Goal: Contribute content: Contribute content

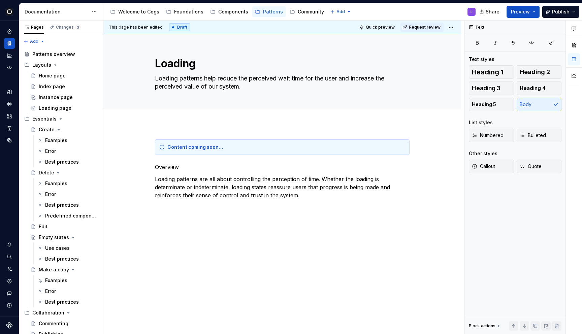
type textarea "*"
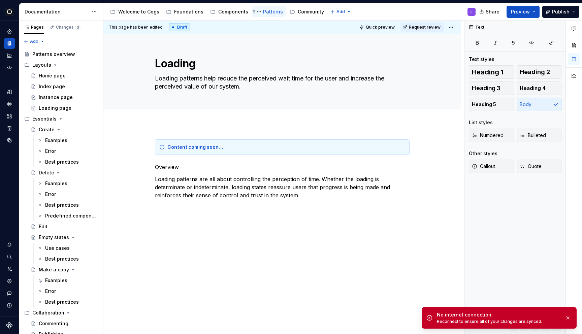
click at [265, 14] on div "Patterns" at bounding box center [273, 11] width 20 height 7
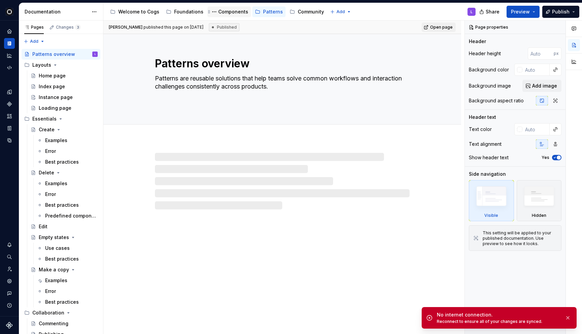
click at [218, 15] on div "Components" at bounding box center [229, 12] width 38 height 8
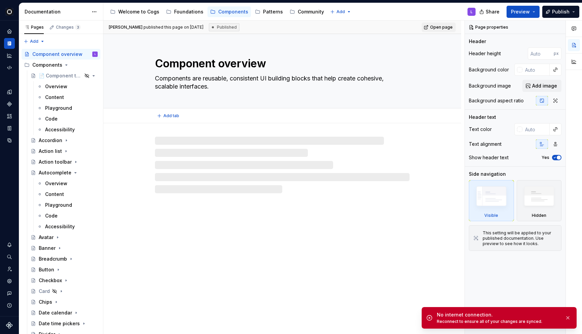
click at [254, 81] on textarea "Components are reusable, consistent UI building blocks that help create cohesiv…" at bounding box center [281, 82] width 255 height 19
type textarea "*"
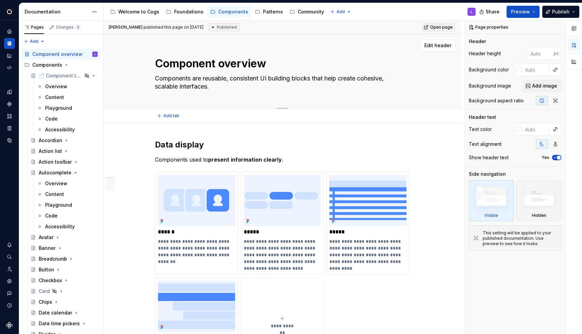
click at [249, 81] on textarea "Components are reusable, consistent UI building blocks that help create cohesiv…" at bounding box center [281, 82] width 255 height 19
click at [255, 80] on textarea "Components are reusable, consistent UI building blocks that help create cohesiv…" at bounding box center [281, 82] width 255 height 19
type textarea "*"
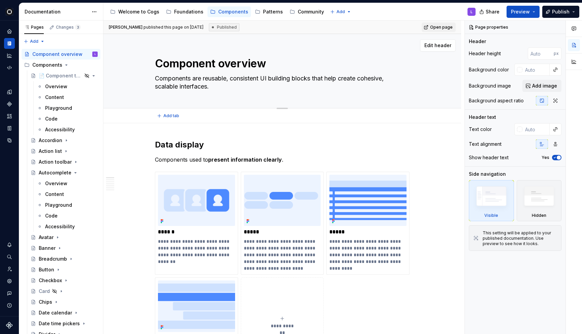
type textarea "Components are reusable, UI building blocks that help create cohesive, scalable…"
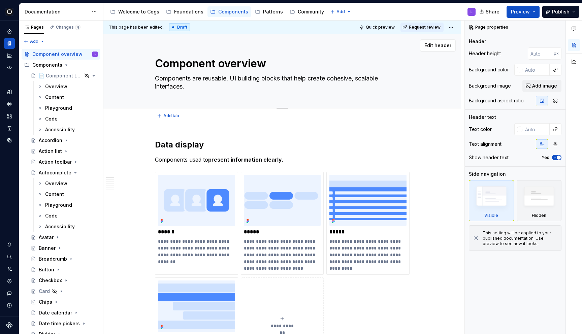
type textarea "*"
type textarea "Components are reusable UI building blocks that help create cohesive, scalable …"
type textarea "*"
type textarea "Components are reusable UI building blocks that help create cohesive, scalable …"
type textarea "*"
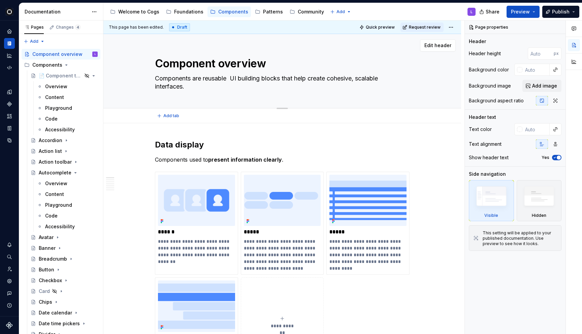
type textarea "Components are reusable a UI building blocks that help create cohesive, scalabl…"
type textarea "*"
type textarea "Components are reusable an UI building blocks that help create cohesive, scalab…"
type textarea "*"
type textarea "Components are reusable and UI building blocks that help create cohesive, scala…"
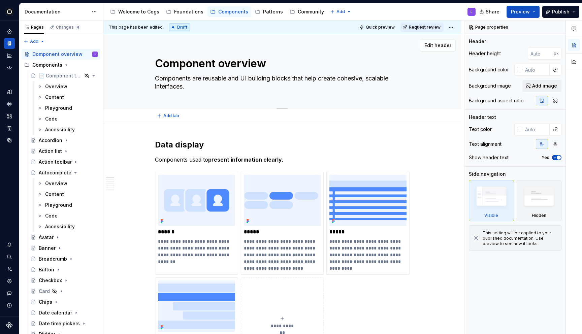
type textarea "*"
type textarea "Components are reusable and UI building blocks that help create cohesive, scala…"
type textarea "*"
type textarea "Components are reusable and c UI building blocks that help create cohesive, sca…"
type textarea "*"
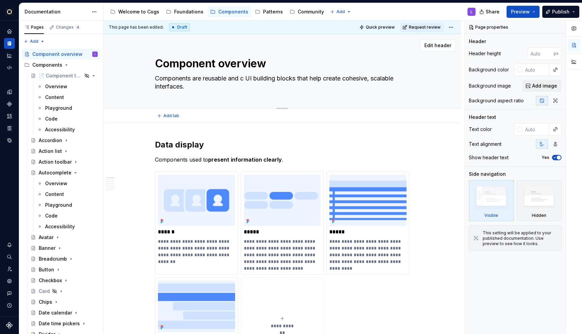
type textarea "Components are reusable and co UI building blocks that help create cohesive, sc…"
type textarea "*"
type textarea "Components are reusable and com UI building blocks that help create cohesive, s…"
type textarea "*"
type textarea "Components are reusable and comp UI building blocks that help create cohesive, …"
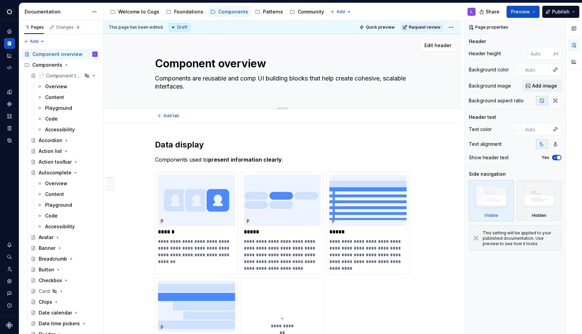
type textarea "*"
type textarea "Components are reusable and compo UI building blocks that help create cohesive,…"
type textarea "*"
type textarea "Components are reusable and compos UI building blocks that help create cohesive…"
type textarea "*"
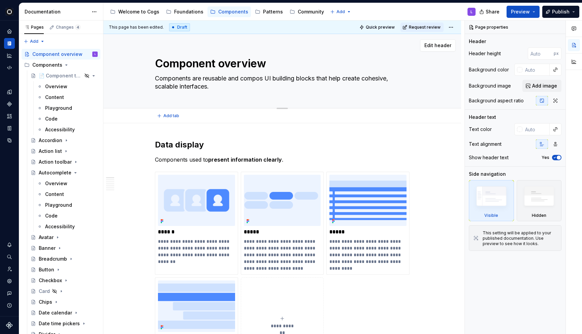
type textarea "Components are reusable and composi UI building blocks that help create cohesiv…"
type textarea "*"
type textarea "Components are reusable and composib UI building blocks that help create cohesi…"
type textarea "*"
type textarea "Components are reusable and composibl UI building blocks that help create cohes…"
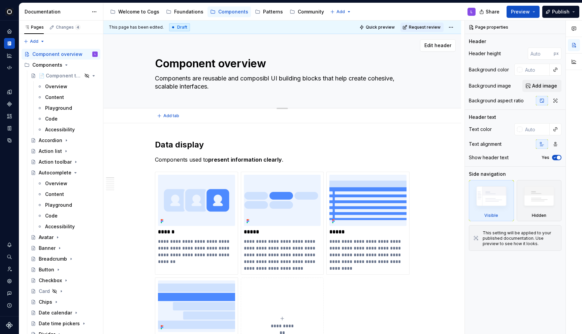
type textarea "*"
type textarea "Components are reusable and composible UI building blocks that help create cohe…"
type textarea "*"
type textarea "Components are reusable and composible UI building blocks that help create cohe…"
type textarea "*"
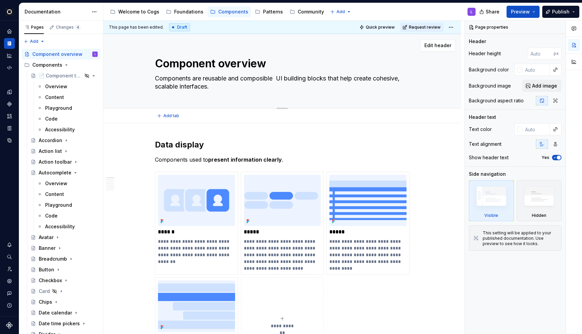
type textarea "Components are reusable and composible UI building blocks that help create cohe…"
type textarea "*"
type textarea "Components are reusable and composibl UI building blocks that help create cohes…"
type textarea "*"
type textarea "Components are reusable and composib UI building blocks that help create cohesi…"
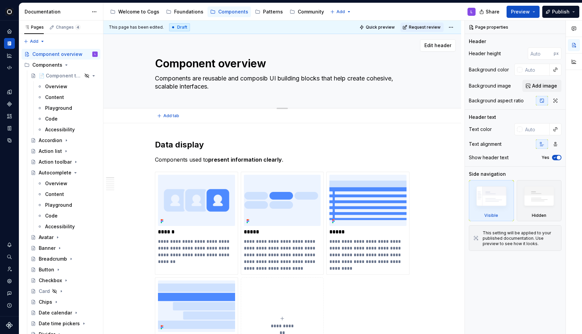
type textarea "*"
type textarea "Components are reusable and composi UI building blocks that help create cohesiv…"
type textarea "*"
type textarea "Components are reusable and compos UI building blocks that help create cohesive…"
type textarea "*"
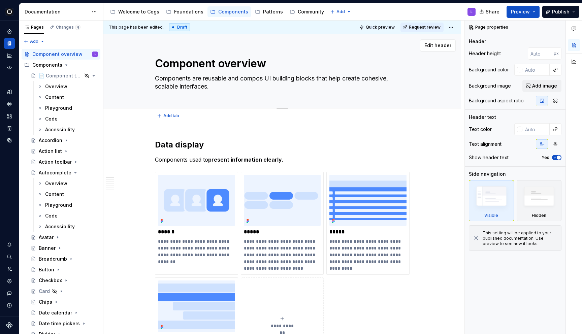
type textarea "Components are reusable and composo UI building blocks that help create cohesiv…"
type textarea "*"
type textarea "Components are reusable and composob UI building blocks that help create cohesi…"
type textarea "*"
type textarea "Components are reusable and composoble UI building blocks that help create cohe…"
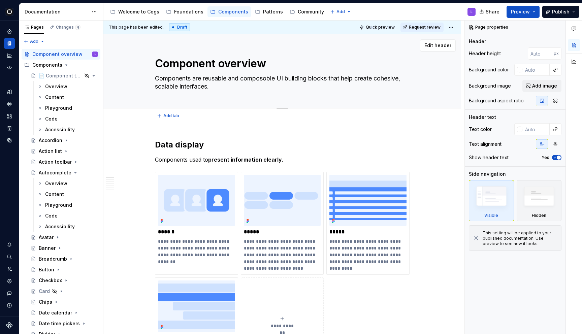
type textarea "*"
type textarea "Components are reusable and composoble UI building blocks that help create cohe…"
type textarea "*"
type textarea "Components are reusable and composoble UI building blocks that help create cohe…"
type textarea "*"
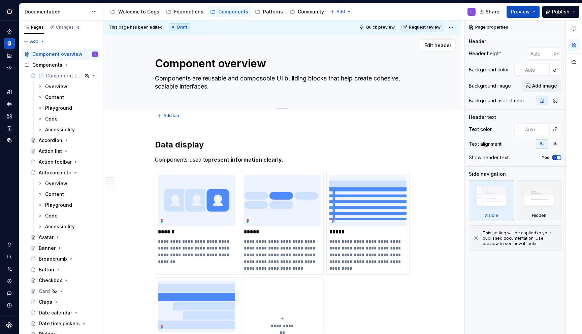
type textarea "Components are reusable and composobl UI building blocks that help create cohes…"
type textarea "*"
type textarea "Components are reusable and composob UI building blocks that help create cohesi…"
type textarea "*"
type textarea "Components are reusable and composo UI building blocks that help create cohesiv…"
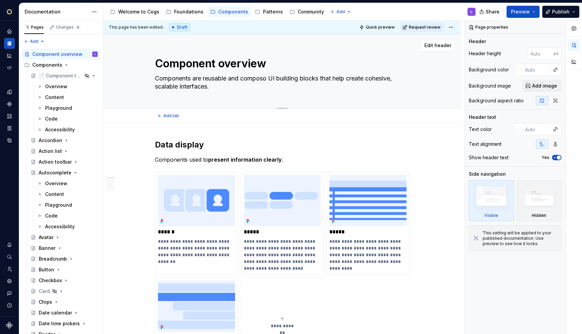
type textarea "*"
type textarea "Components are reusable and compos UI building blocks that help create cohesive…"
type textarea "*"
type textarea "Components are reusable and compo UI building blocks that help create cohesive,…"
type textarea "*"
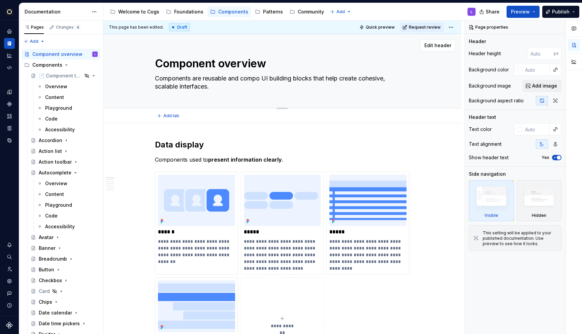
type textarea "Components are reusable and comp UI building blocks that help create cohesive, …"
type textarea "*"
type textarea "Components are reusable and compo UI building blocks that help create cohesive,…"
type textarea "*"
type textarea "Components are reusable and compos UI building blocks that help create cohesive…"
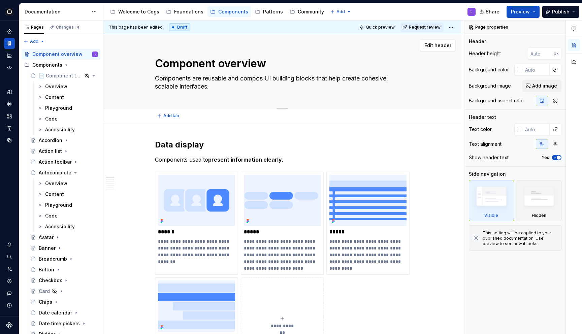
type textarea "*"
type textarea "Components are reusable and composa UI building blocks that help create cohesiv…"
type textarea "*"
type textarea "Components are reusable and composab UI building blocks that help create cohesi…"
type textarea "*"
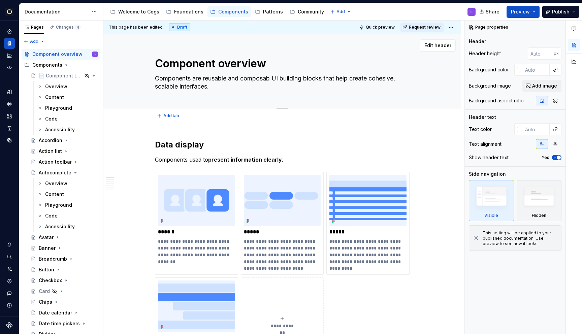
type textarea "Components are reusable and composabl UI building blocks that help create cohes…"
type textarea "*"
type textarea "Components are reusable and composable UI building blocks that help create cohe…"
type textarea "*"
type textarea "Components are reusable and composable UI building blocks that help create cohe…"
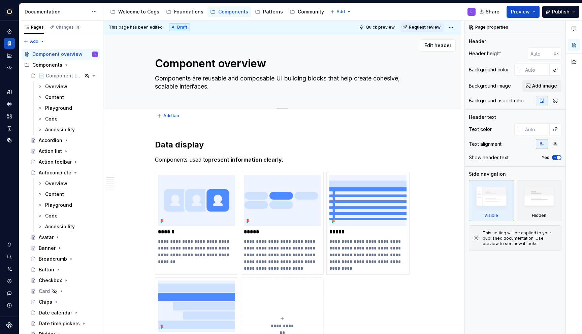
click at [277, 80] on textarea "Components are reusable and composable UI building blocks that help create cohe…" at bounding box center [281, 82] width 255 height 19
click at [235, 77] on textarea "Components are reusable and composable UI building blocks that help create cohe…" at bounding box center [281, 82] width 255 height 19
type textarea "*"
type textarea "Components are reusable UI building blocks that help create cohesive, scalable …"
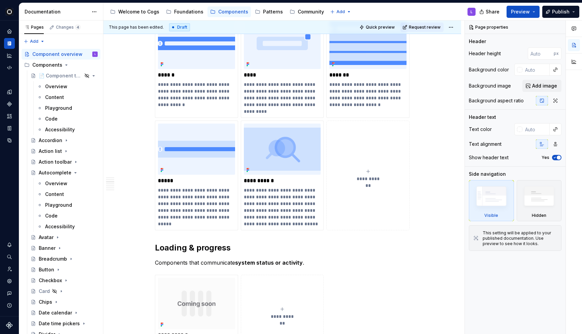
type textarea "*"
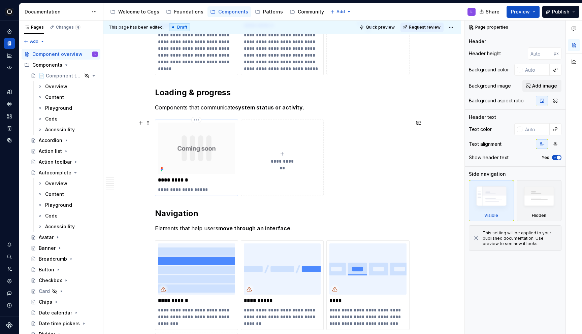
type textarea "Components are reusable UI building blocks that help create cohesive, scalable …"
click at [186, 162] on img at bounding box center [196, 148] width 77 height 51
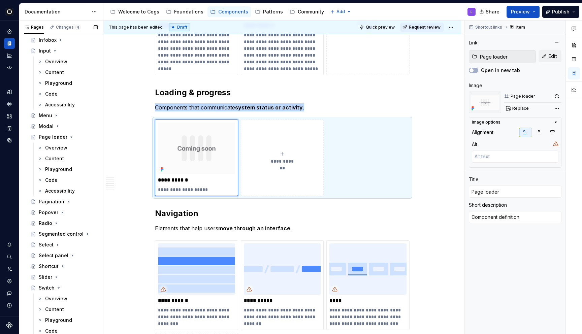
scroll to position [344, 0]
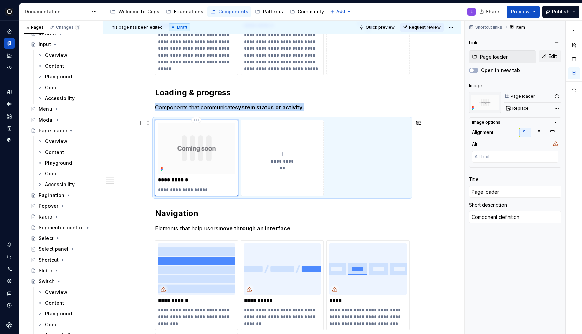
click at [207, 167] on img at bounding box center [196, 148] width 77 height 51
click at [543, 56] on button "Edit" at bounding box center [549, 56] width 23 height 12
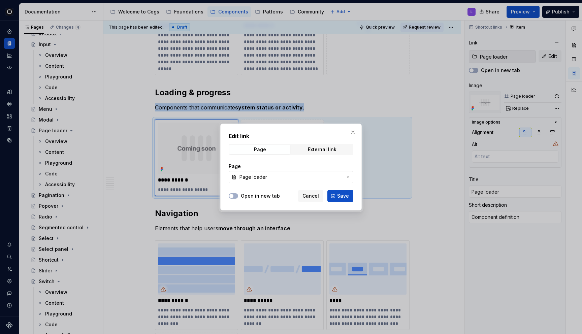
type textarea "*"
click at [288, 174] on span "Page loader" at bounding box center [290, 177] width 103 height 7
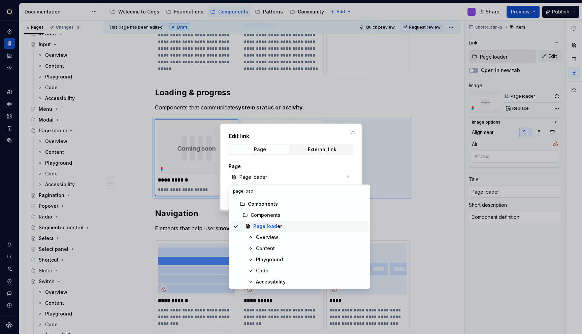
type input "page load"
click at [275, 236] on div "Overview" at bounding box center [267, 237] width 22 height 7
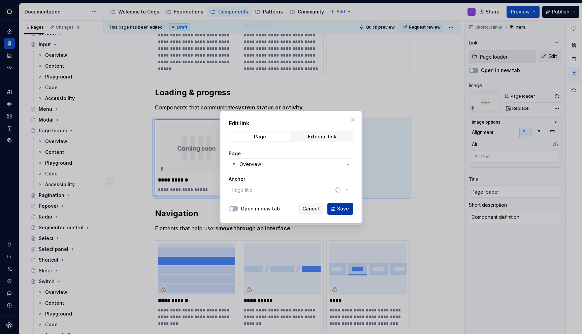
click at [337, 208] on button "Save" at bounding box center [340, 209] width 26 height 12
type textarea "*"
type input "Page loader / Overview"
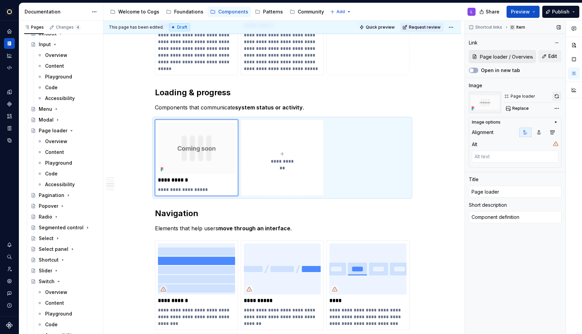
click at [558, 98] on button "button" at bounding box center [556, 96] width 9 height 9
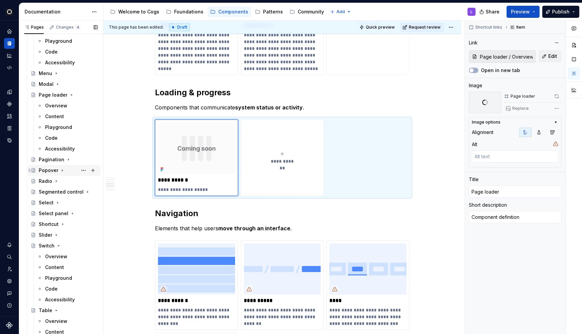
scroll to position [358, 0]
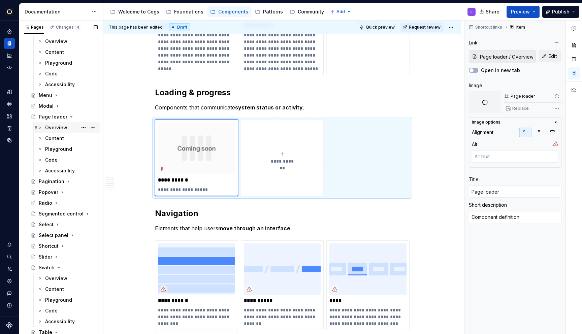
click at [54, 131] on div "Overview" at bounding box center [56, 127] width 22 height 7
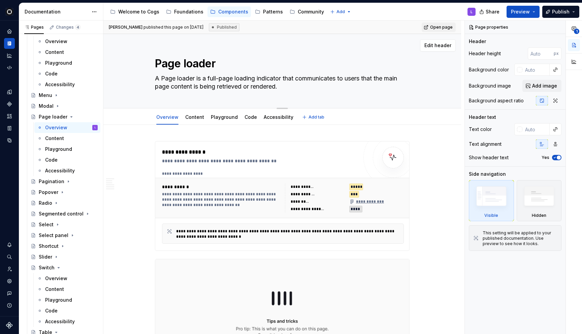
click at [191, 88] on textarea "A Page loader is a full-page loading indicator that communicates to users that …" at bounding box center [281, 82] width 255 height 19
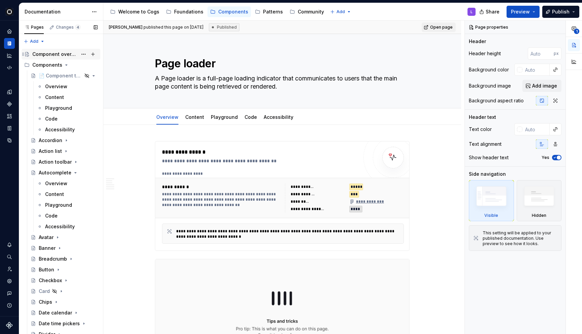
click at [63, 55] on div "Component overview" at bounding box center [54, 54] width 45 height 7
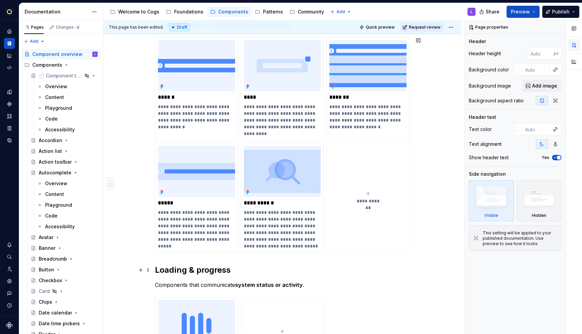
scroll to position [1179, 0]
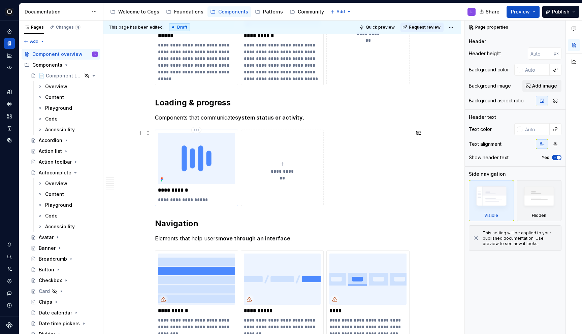
click at [209, 200] on p "**********" at bounding box center [196, 199] width 77 height 7
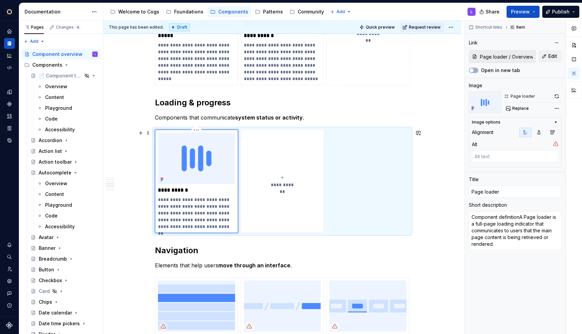
drag, startPoint x: 174, startPoint y: 208, endPoint x: 188, endPoint y: 214, distance: 15.5
click at [188, 214] on p "**********" at bounding box center [196, 213] width 77 height 34
drag, startPoint x: 189, startPoint y: 214, endPoint x: 176, endPoint y: 208, distance: 14.8
click at [176, 208] on p "**********" at bounding box center [196, 213] width 77 height 34
type textarea "*"
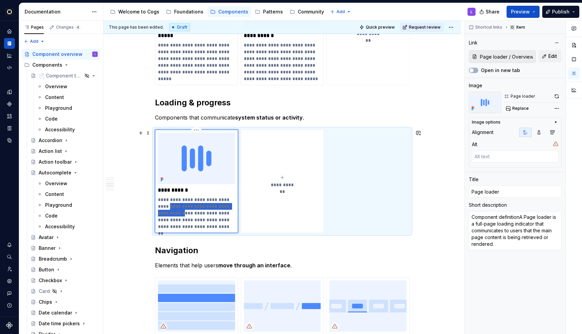
type textarea "Component definitionA Page loader i communicates to users that the main page co…"
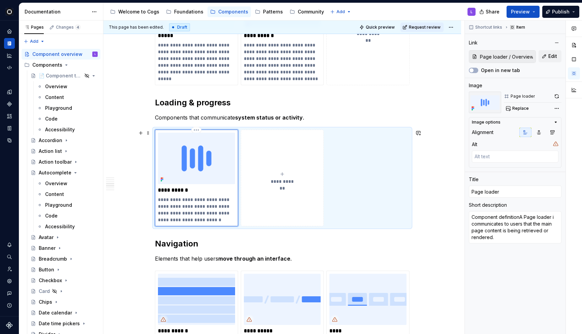
type textarea "*"
type textarea "Component definitionA Page loader communicates to users that the main page cont…"
type textarea "*"
type textarea "Component definitionA Page loader communicates to users that the main page cont…"
drag, startPoint x: 208, startPoint y: 198, endPoint x: 160, endPoint y: 201, distance: 48.2
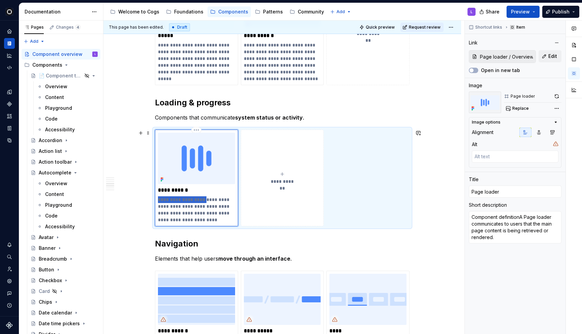
click at [160, 201] on p "**********" at bounding box center [196, 209] width 77 height 27
type textarea "*"
type textarea "A Page loader communicates to users that the main page content is being retriev…"
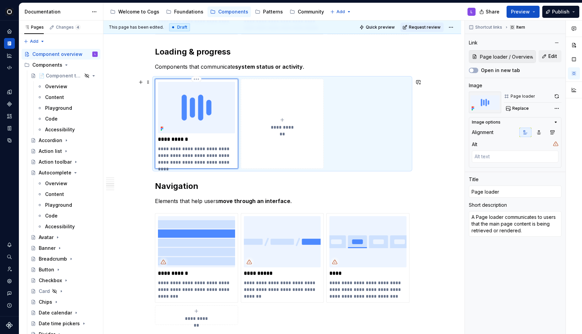
scroll to position [1238, 0]
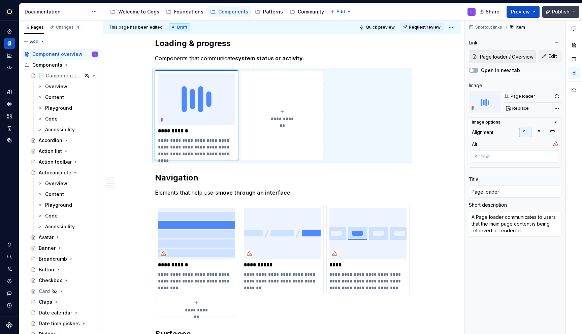
click at [549, 12] on button "Publish" at bounding box center [560, 12] width 37 height 12
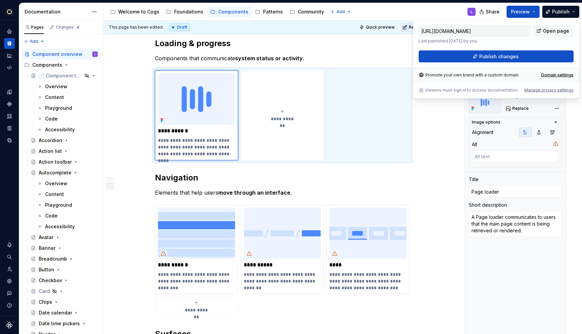
click at [466, 64] on div "https://cogs.supernova-docs.io/latest/components/component-overview-Pk1HVyEJ La…" at bounding box center [496, 58] width 166 height 79
click at [466, 59] on button "Publish changes" at bounding box center [495, 56] width 155 height 12
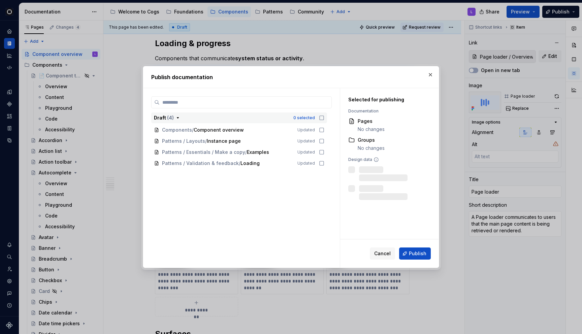
click at [324, 118] on icon "button" at bounding box center [321, 117] width 5 height 5
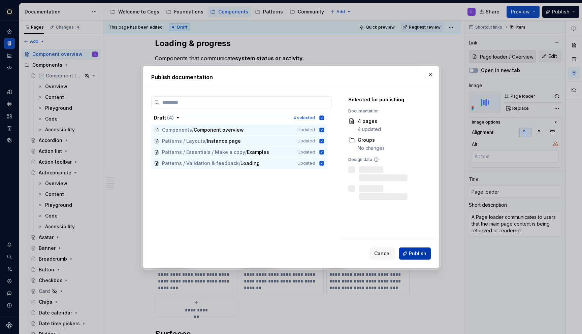
click at [413, 251] on span "Publish" at bounding box center [418, 253] width 18 height 7
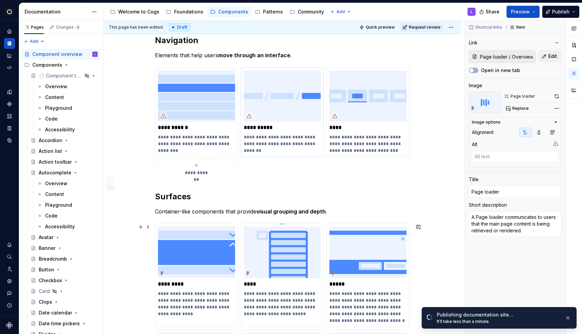
scroll to position [1373, 0]
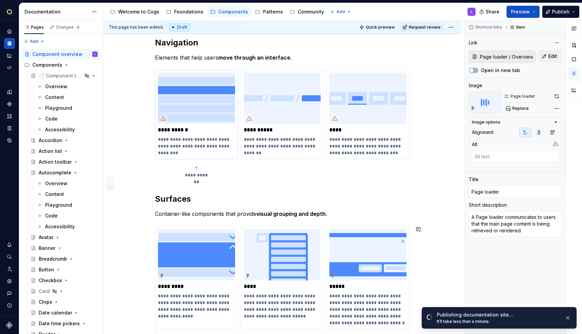
type textarea "*"
type input "Action list"
type textarea "An Action list is a vertical list of interactive actions or options."
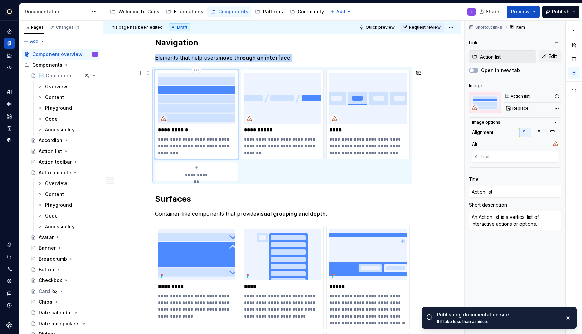
click at [182, 100] on img at bounding box center [196, 98] width 77 height 51
click at [545, 60] on button "Edit" at bounding box center [549, 56] width 23 height 12
type textarea "*"
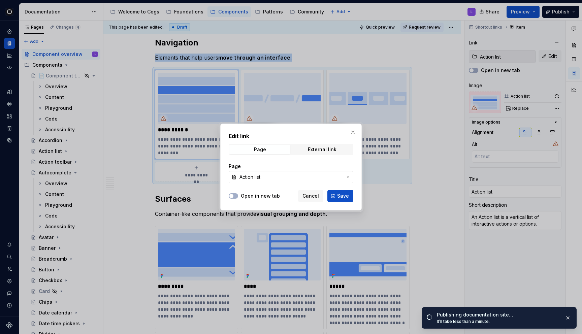
click at [293, 177] on span "Action list" at bounding box center [290, 177] width 103 height 7
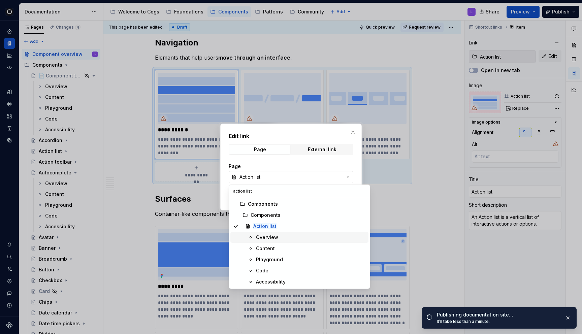
type input "action list"
click at [264, 234] on span "Overview" at bounding box center [299, 237] width 138 height 11
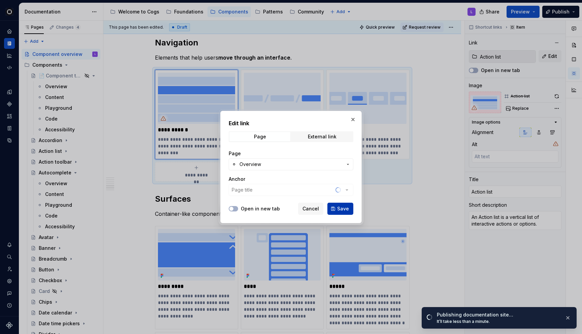
click at [338, 209] on span "Save" at bounding box center [343, 208] width 12 height 7
type textarea "*"
type input "Action list / Overview"
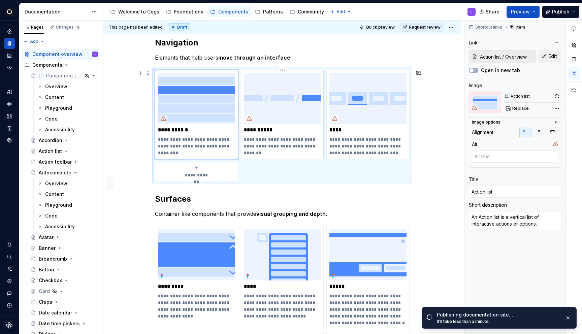
type textarea "*"
type input "Breadcrumb"
type textarea "Breadcrumbs display page hierarchy and provide a navigational path."
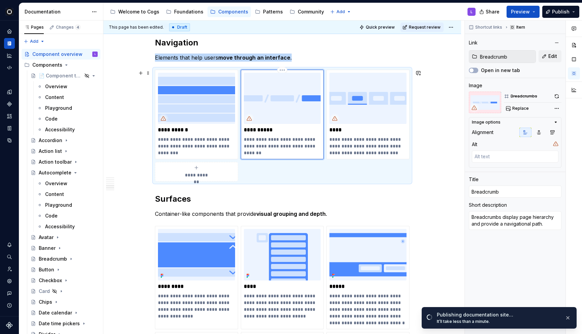
click at [287, 123] on img at bounding box center [282, 98] width 77 height 51
click at [543, 61] on button "Edit" at bounding box center [549, 56] width 23 height 12
type textarea "*"
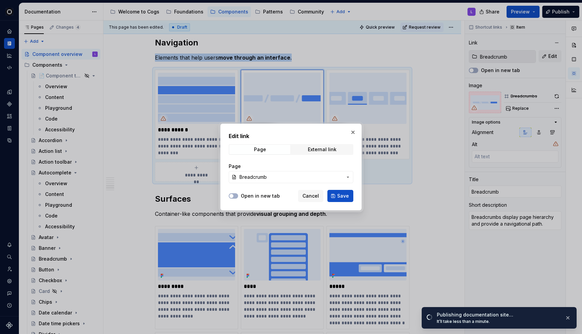
click at [304, 179] on span "Breadcrumb" at bounding box center [290, 177] width 103 height 7
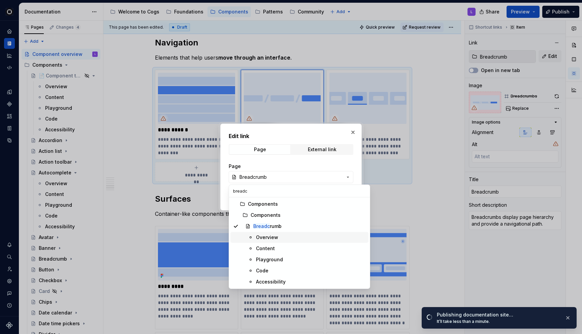
type input "breadc"
click at [257, 239] on div "Overview" at bounding box center [267, 237] width 22 height 7
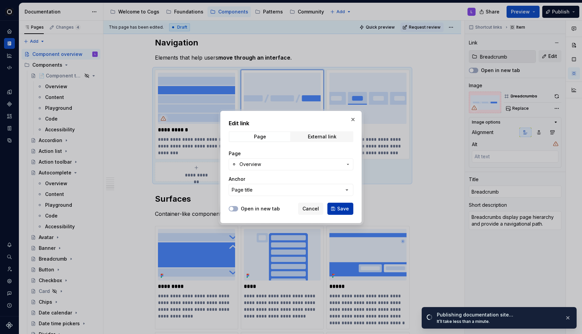
click at [337, 206] on button "Save" at bounding box center [340, 209] width 26 height 12
type textarea "*"
type input "Breadcrumb / Overview"
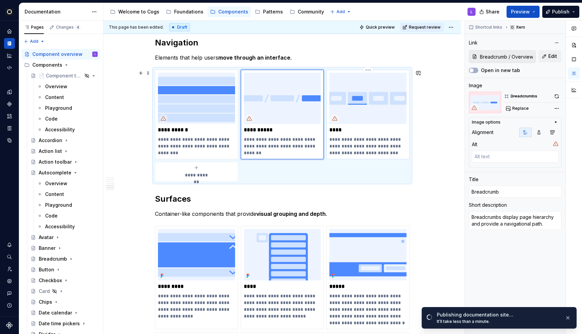
type textarea "*"
type input "Tabs"
type textarea "Tabs are used to quickly navigate between views or related content within the s…"
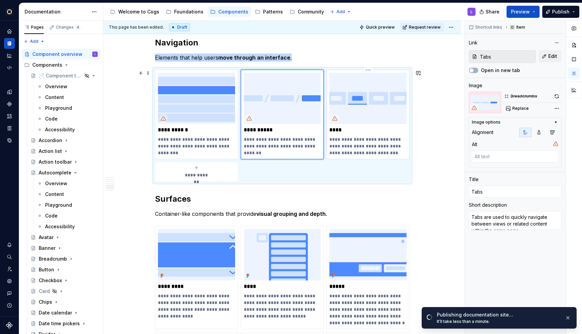
click at [372, 108] on img at bounding box center [367, 98] width 77 height 51
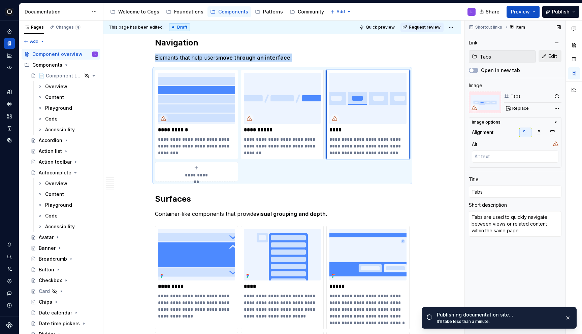
click at [550, 54] on span "Edit" at bounding box center [552, 56] width 9 height 7
type textarea "*"
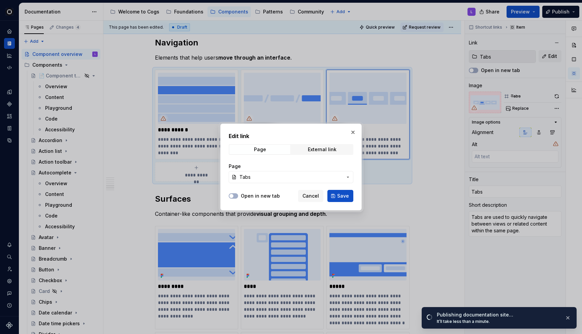
click at [305, 155] on div "Edit link Page External link Page Tabs" at bounding box center [291, 159] width 125 height 55
click at [296, 179] on span "Tabs" at bounding box center [290, 177] width 103 height 7
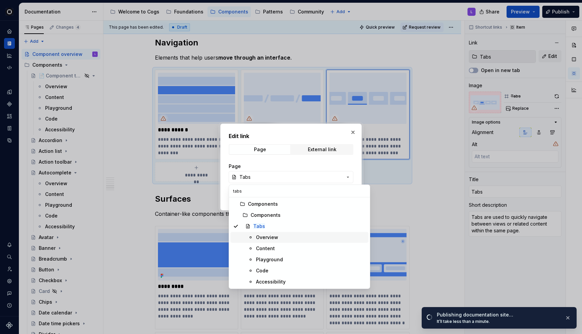
type input "tabs"
click at [273, 237] on div "Overview" at bounding box center [267, 237] width 22 height 7
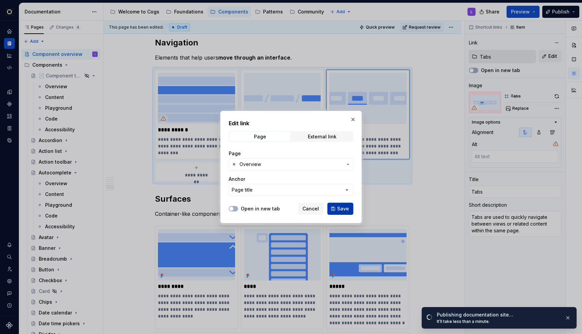
click at [341, 210] on span "Save" at bounding box center [343, 208] width 12 height 7
type textarea "*"
type input "Tabs / Overview"
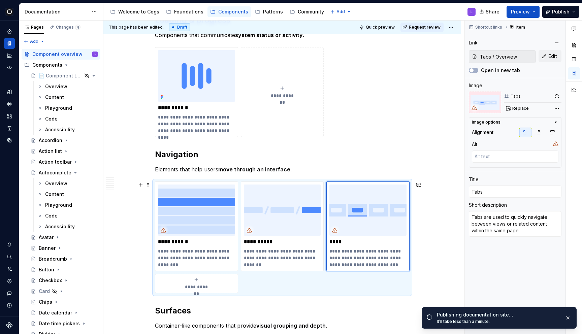
scroll to position [1256, 0]
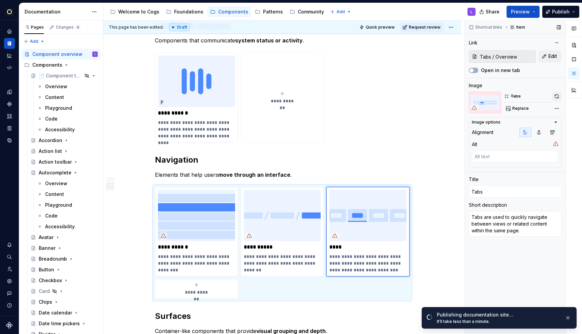
click at [558, 96] on button "button" at bounding box center [556, 96] width 9 height 9
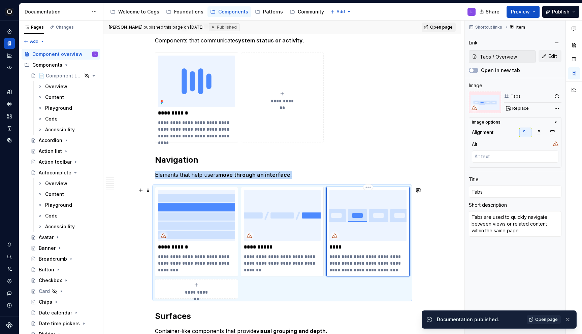
click at [378, 226] on img at bounding box center [367, 215] width 77 height 51
click at [522, 108] on span "Replace" at bounding box center [520, 108] width 16 height 5
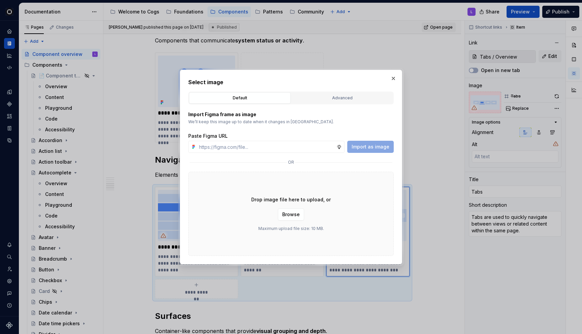
click at [310, 92] on div "Default Advanced" at bounding box center [290, 98] width 205 height 13
click at [309, 97] on div "Advanced" at bounding box center [342, 98] width 97 height 7
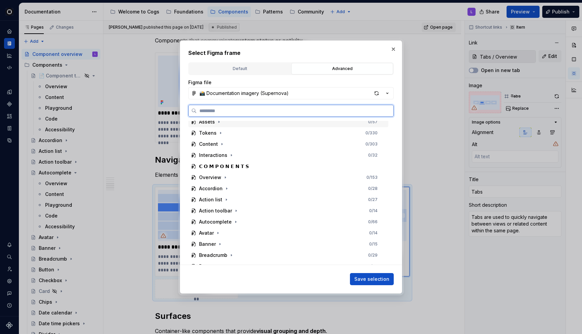
scroll to position [75, 0]
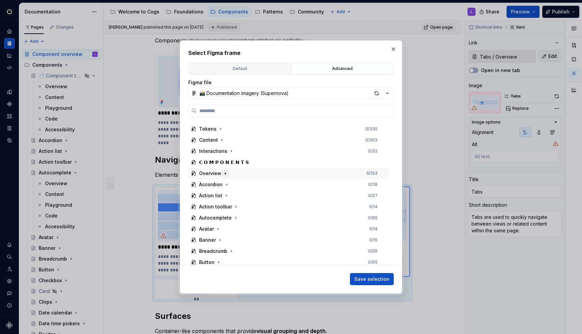
click at [225, 173] on icon "button" at bounding box center [225, 173] width 5 height 5
click at [265, 185] on icon "button" at bounding box center [265, 184] width 5 height 5
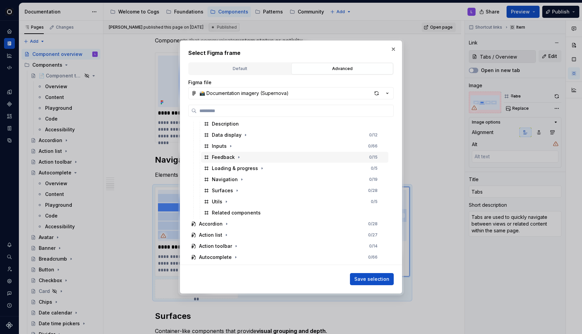
scroll to position [148, 0]
click at [239, 180] on icon "button" at bounding box center [241, 177] width 5 height 5
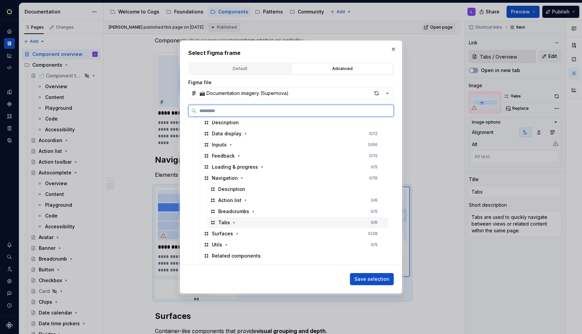
click at [224, 223] on div "Tabs" at bounding box center [224, 222] width 12 height 7
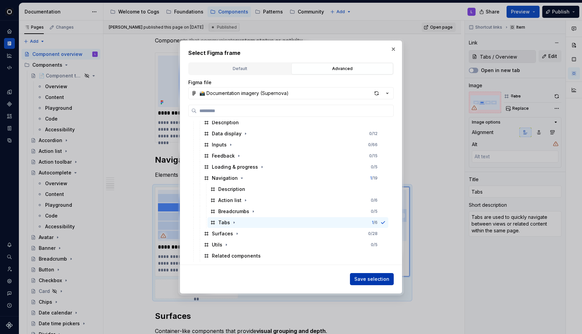
click at [372, 280] on span "Save selection" at bounding box center [371, 279] width 35 height 7
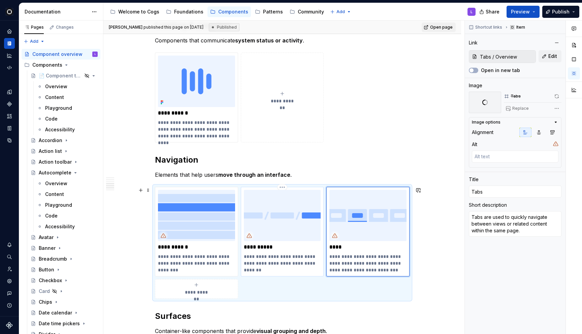
type textarea "*"
type input "Breadcrumb / Overview"
type input "Breadcrumb"
type textarea "Breadcrumbs display page hierarchy and provide a navigational path."
click at [289, 235] on img at bounding box center [282, 215] width 77 height 51
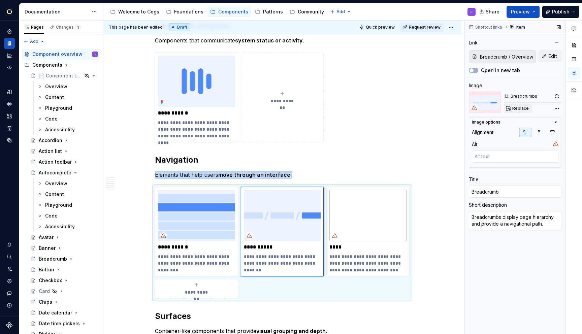
click at [518, 107] on span "Replace" at bounding box center [520, 108] width 16 height 5
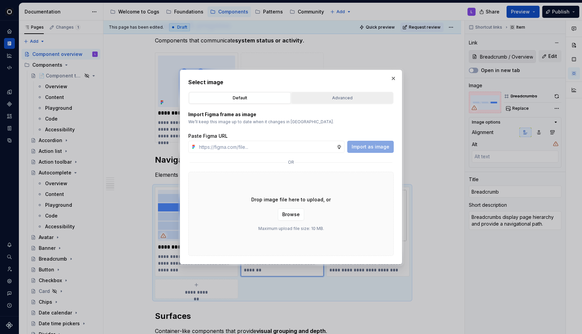
click at [340, 100] on div "Advanced" at bounding box center [342, 98] width 97 height 7
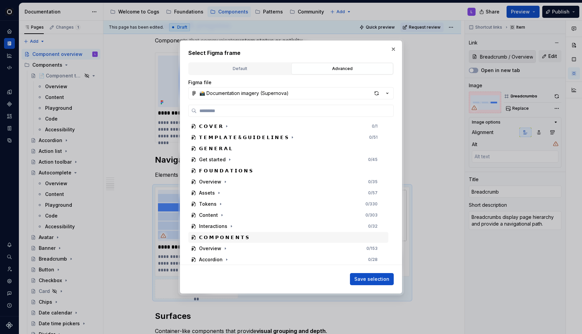
scroll to position [22, 0]
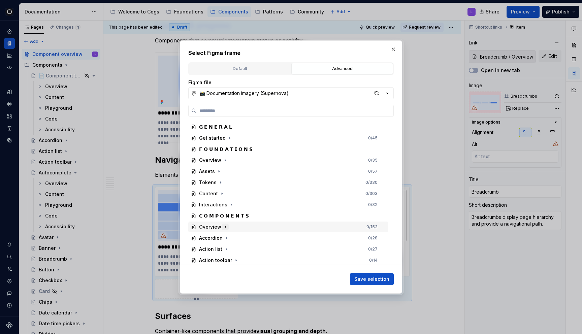
click at [225, 225] on icon "button" at bounding box center [225, 226] width 5 height 5
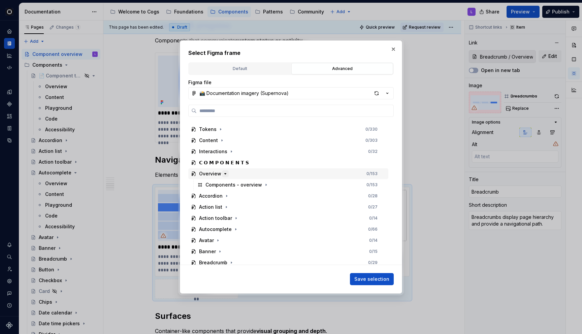
scroll to position [88, 0]
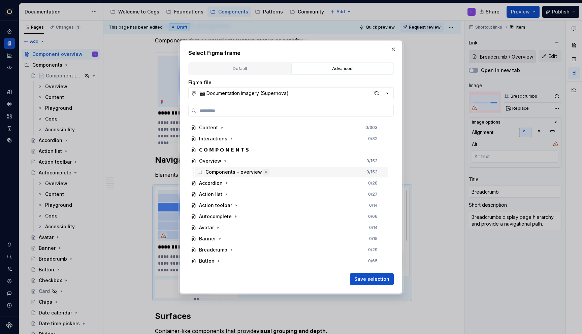
click at [264, 173] on icon "button" at bounding box center [265, 171] width 5 height 5
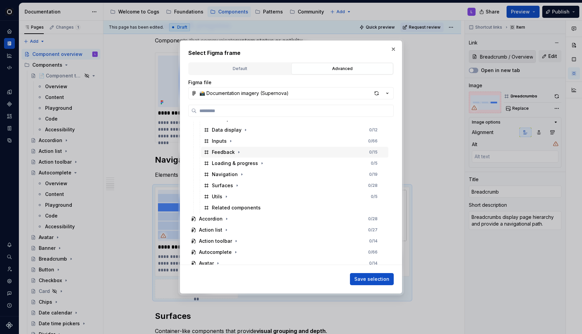
scroll to position [164, 0]
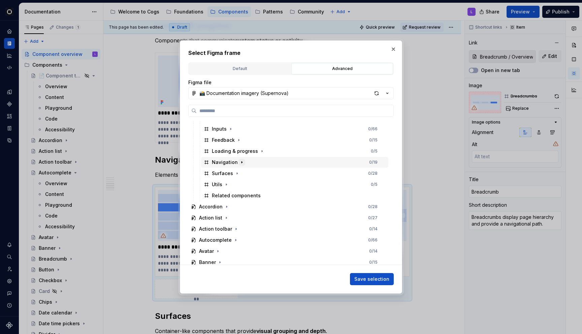
click at [241, 162] on icon "button" at bounding box center [241, 163] width 1 height 2
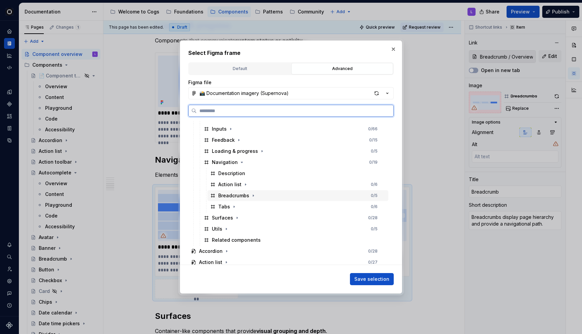
click at [225, 195] on div "Breadcrumbs" at bounding box center [233, 195] width 31 height 7
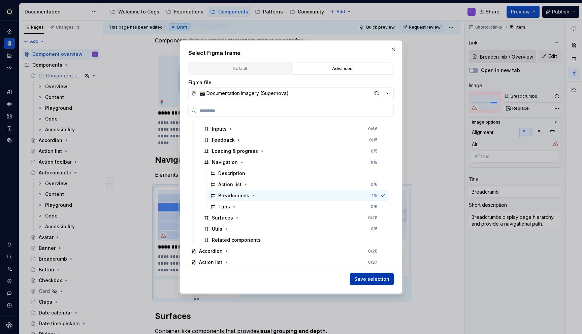
click at [375, 282] on button "Save selection" at bounding box center [372, 279] width 44 height 12
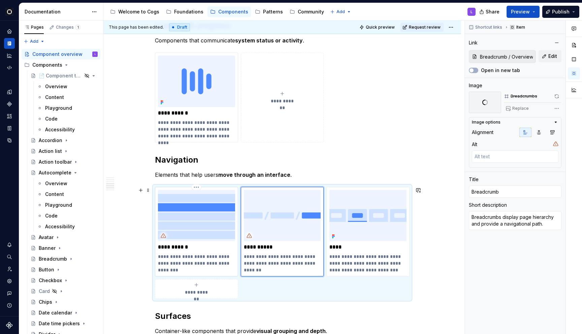
type textarea "*"
type input "Action list / Overview"
type input "Action list"
type textarea "An Action list is a vertical list of interactive actions or options."
click at [201, 222] on img at bounding box center [196, 215] width 77 height 51
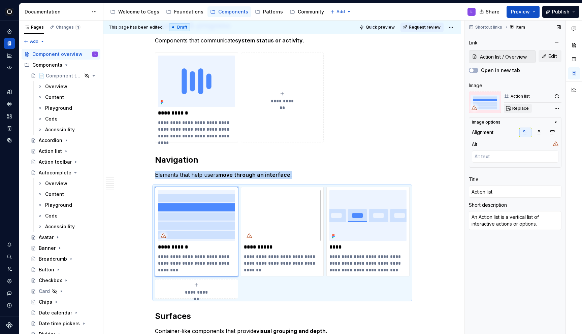
click at [524, 109] on span "Replace" at bounding box center [520, 108] width 16 height 5
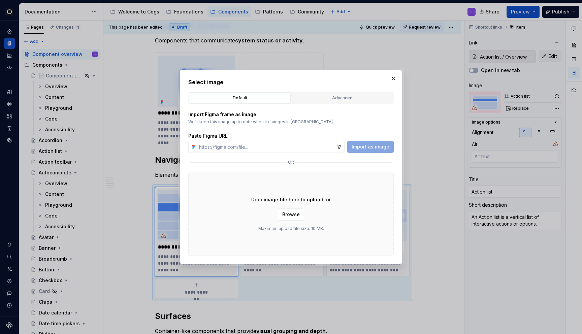
click at [326, 104] on div "Import Figma frame as image We’ll keep this image up to date when it changes in…" at bounding box center [290, 179] width 205 height 151
click at [324, 96] on div "Advanced" at bounding box center [342, 98] width 97 height 7
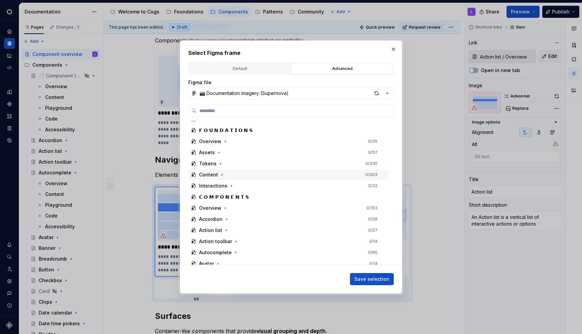
scroll to position [51, 0]
click at [223, 198] on icon "button" at bounding box center [225, 197] width 5 height 5
click at [263, 208] on icon "button" at bounding box center [265, 208] width 5 height 5
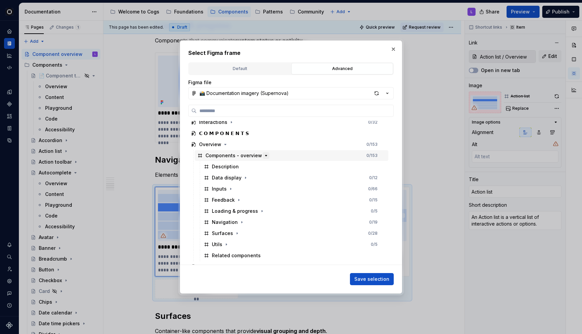
scroll to position [112, 0]
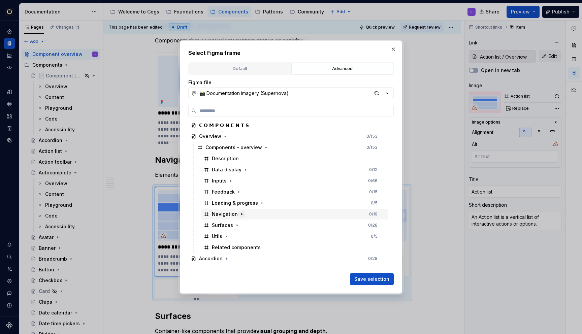
click at [239, 215] on icon "button" at bounding box center [241, 213] width 5 height 5
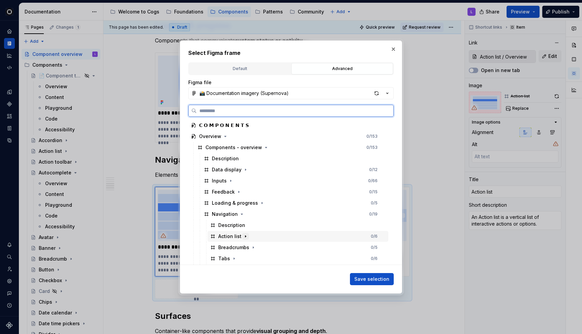
click at [232, 236] on div "Action list" at bounding box center [229, 236] width 23 height 7
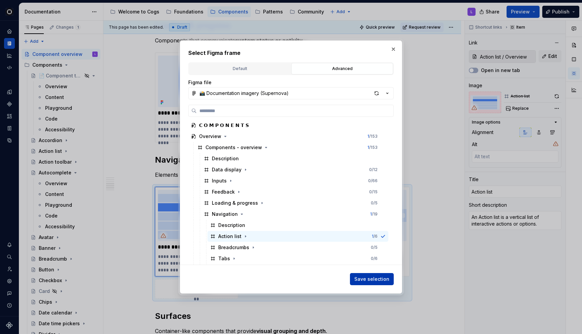
click at [361, 278] on span "Save selection" at bounding box center [371, 279] width 35 height 7
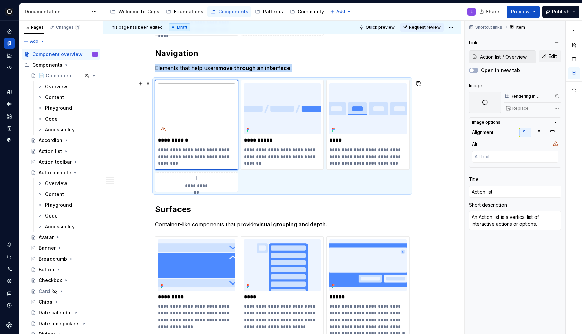
scroll to position [1360, 0]
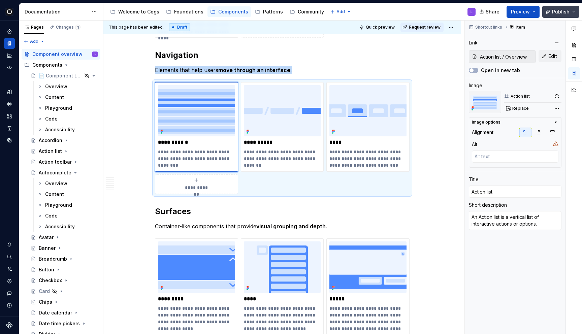
click at [549, 9] on button "Publish" at bounding box center [560, 12] width 37 height 12
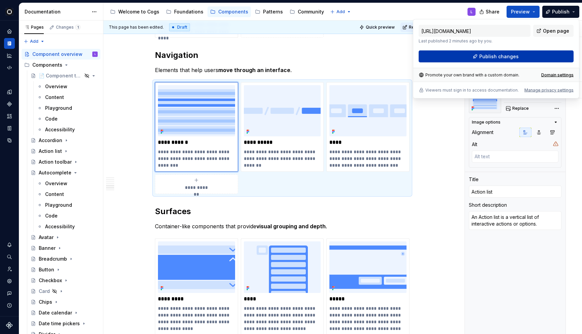
click at [478, 60] on button "Publish changes" at bounding box center [495, 56] width 155 height 12
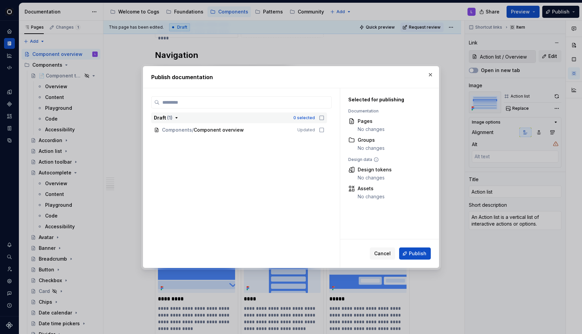
click at [324, 120] on icon "button" at bounding box center [321, 118] width 4 height 4
click at [425, 255] on span "Publish" at bounding box center [418, 253] width 18 height 7
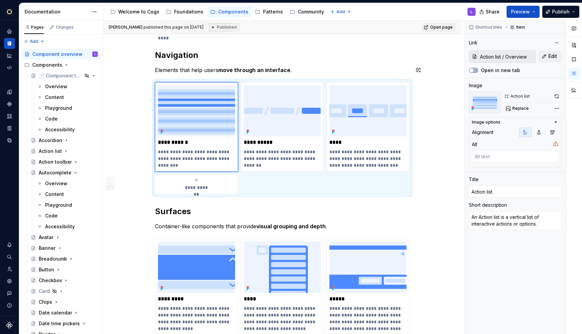
type textarea "*"
